Goal: Find specific page/section: Find specific page/section

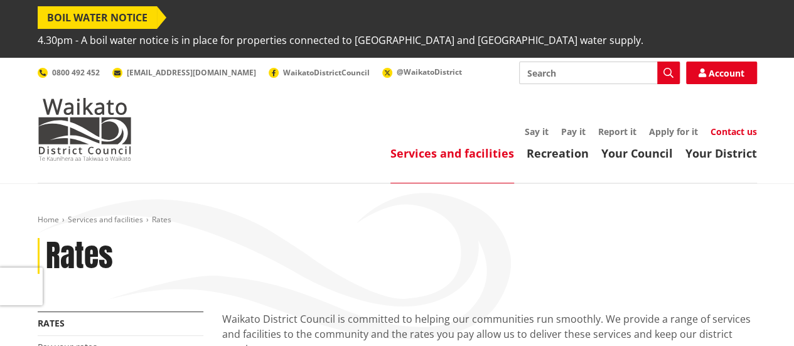
click at [724, 126] on link "Contact us" at bounding box center [733, 132] width 46 height 12
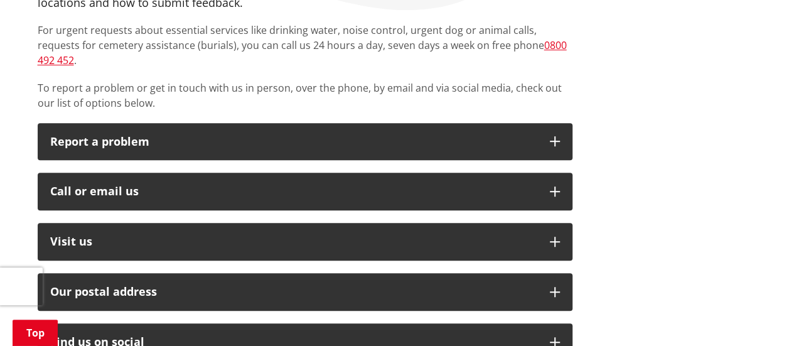
scroll to position [377, 0]
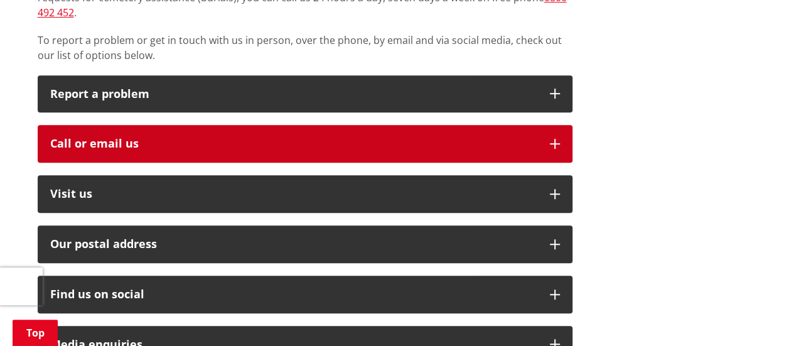
click at [554, 139] on icon "button" at bounding box center [555, 144] width 10 height 10
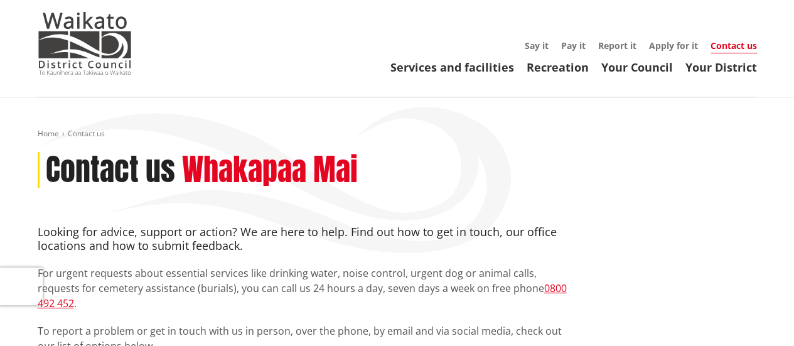
scroll to position [0, 0]
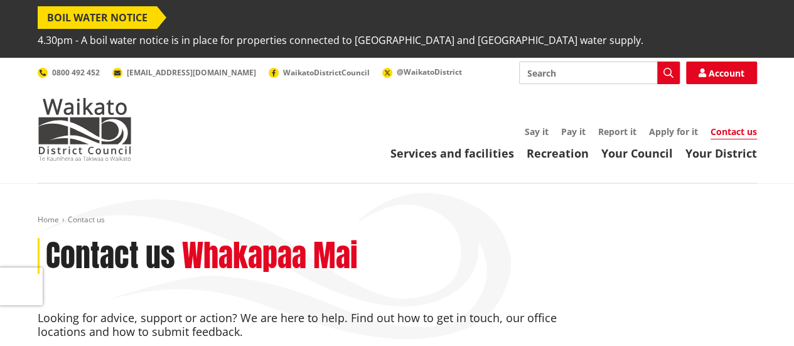
click at [557, 61] on input "Search" at bounding box center [599, 72] width 161 height 23
type input "SRA"
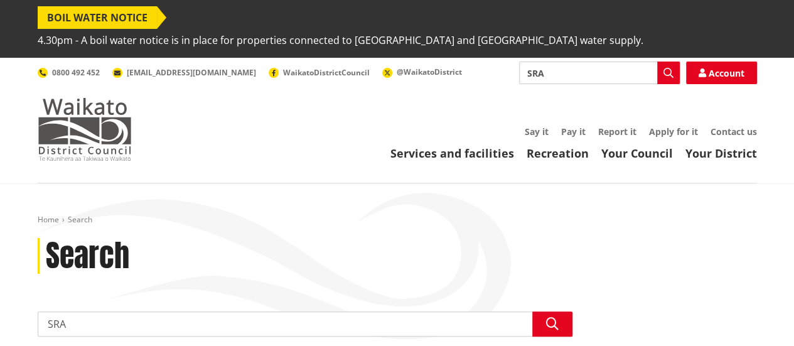
click at [108, 111] on img at bounding box center [85, 129] width 94 height 63
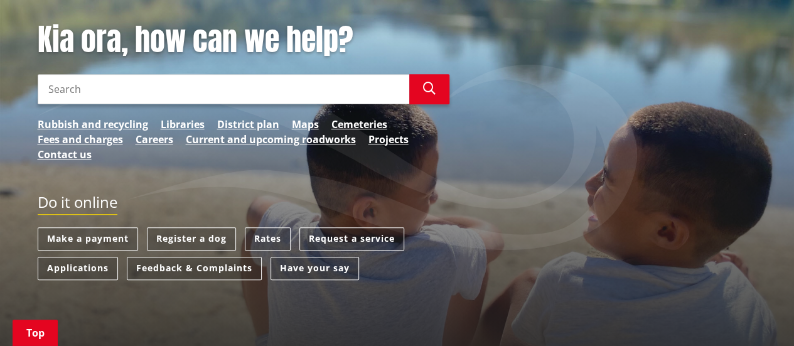
scroll to position [251, 0]
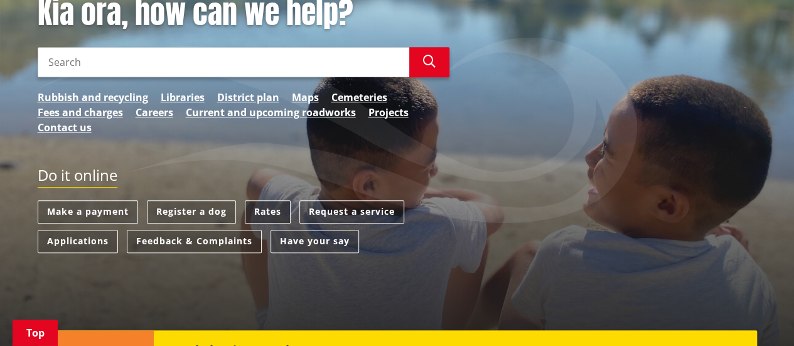
click at [260, 200] on link "Rates" at bounding box center [268, 211] width 46 height 23
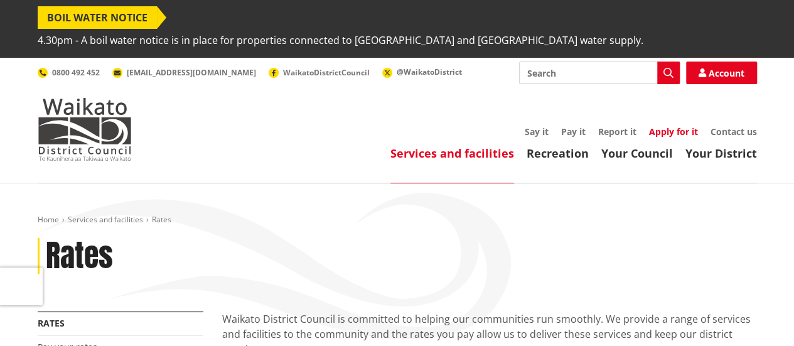
click at [681, 126] on link "Apply for it" at bounding box center [673, 132] width 49 height 12
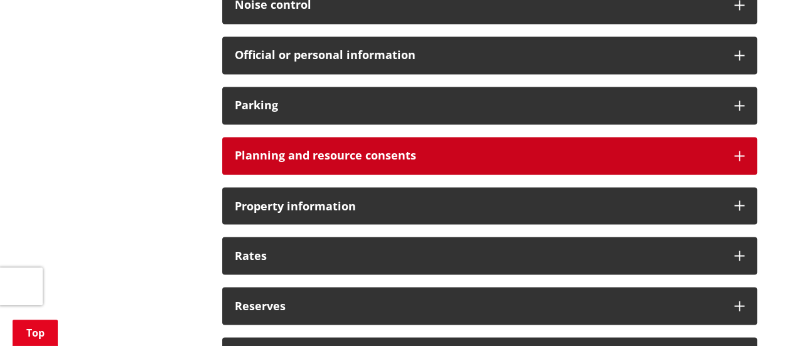
scroll to position [1004, 0]
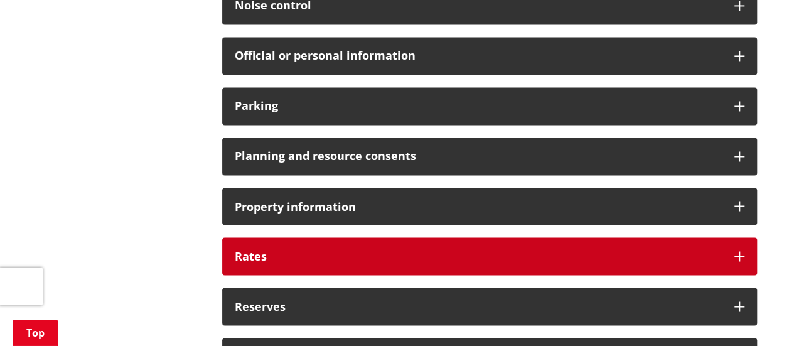
click at [738, 251] on icon at bounding box center [739, 256] width 10 height 10
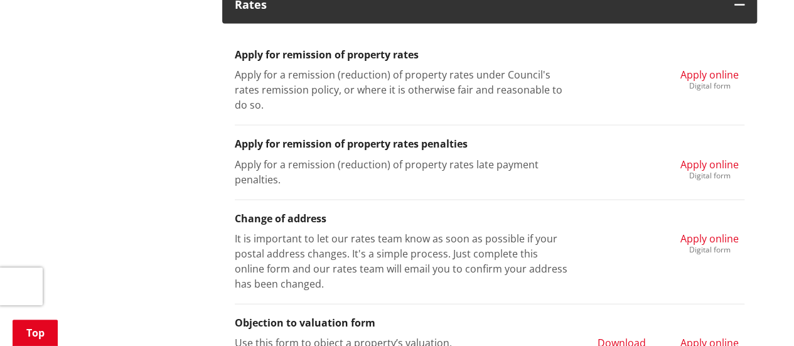
scroll to position [1318, 0]
